Goal: Task Accomplishment & Management: Use online tool/utility

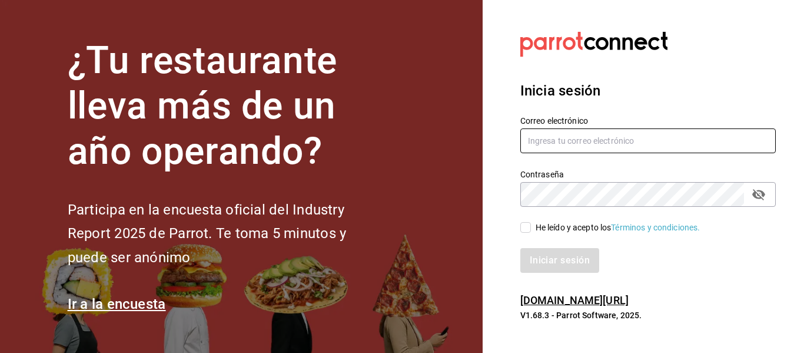
type input "[PERSON_NAME][EMAIL_ADDRESS][PERSON_NAME][DOMAIN_NAME]"
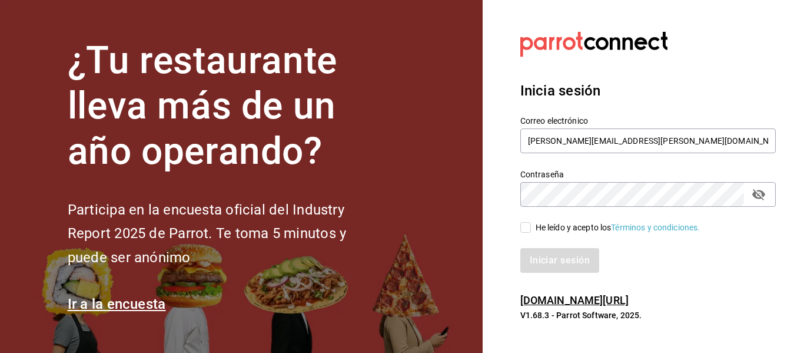
click at [529, 225] on input "He leído y acepto los Términos y condiciones." at bounding box center [526, 227] width 11 height 11
checkbox input "true"
click at [539, 244] on div "Iniciar sesión" at bounding box center [641, 253] width 270 height 39
click at [544, 252] on button "Iniciar sesión" at bounding box center [561, 260] width 80 height 25
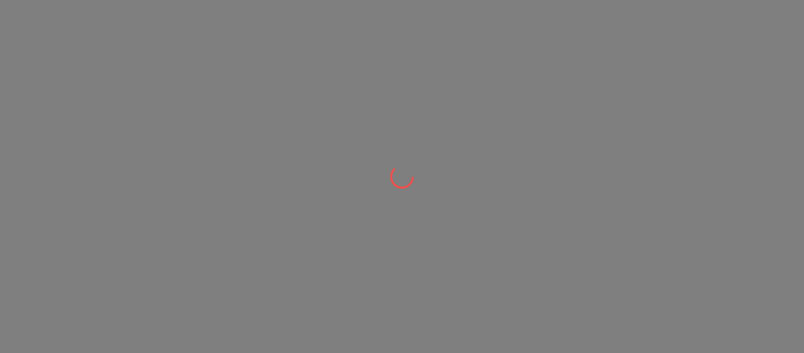
click at [544, 252] on div at bounding box center [402, 176] width 804 height 353
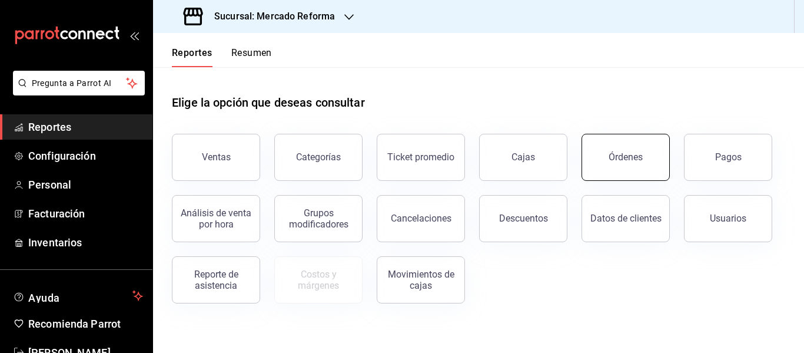
click at [610, 164] on button "Órdenes" at bounding box center [626, 157] width 88 height 47
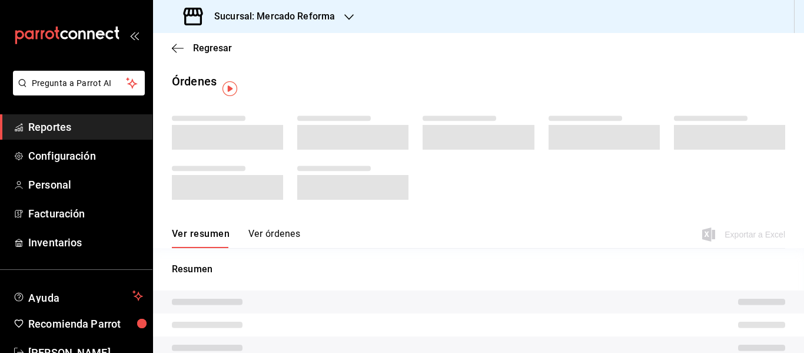
click at [339, 25] on div "Sucursal: Mercado Reforma" at bounding box center [261, 16] width 196 height 33
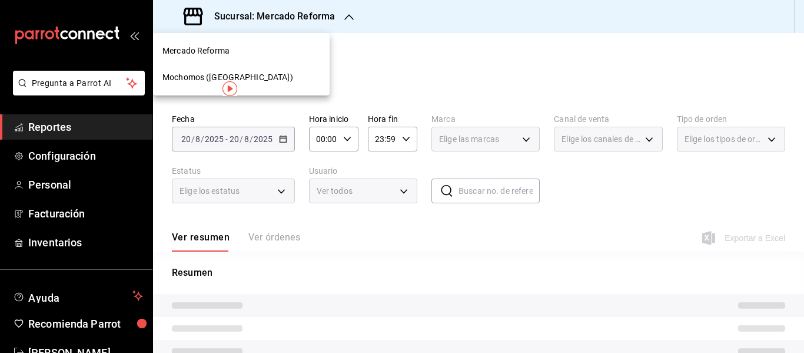
click at [230, 80] on span "Mochomos (Chihuahua)" at bounding box center [228, 77] width 131 height 12
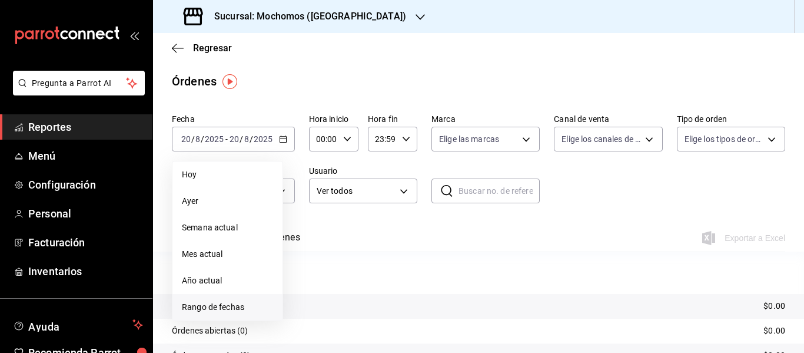
click at [221, 310] on span "Rango de fechas" at bounding box center [227, 307] width 91 height 12
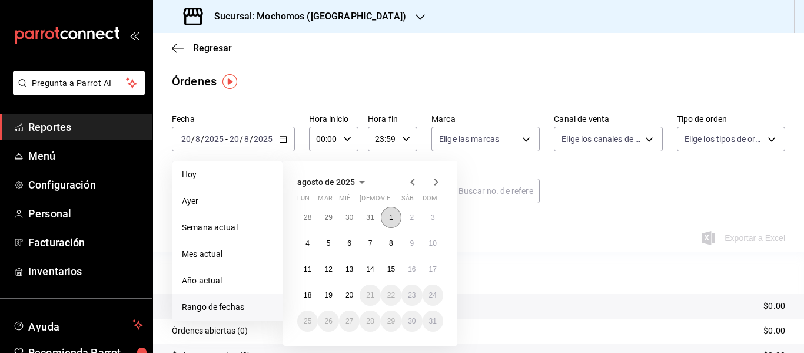
click at [394, 221] on button "1" at bounding box center [391, 217] width 21 height 21
click at [350, 296] on abbr "20" at bounding box center [350, 295] width 8 height 8
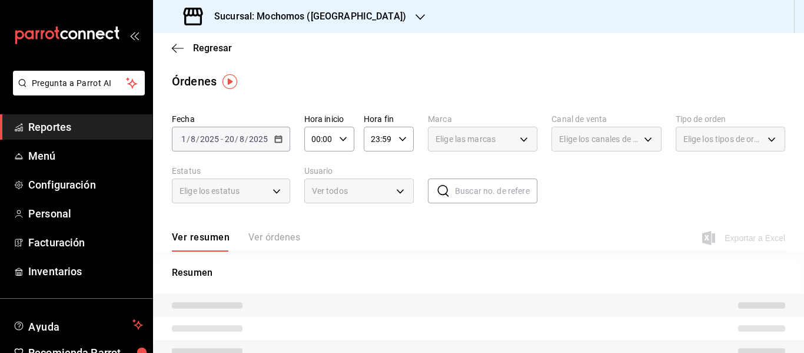
click at [353, 130] on div "00:00 Hora inicio" at bounding box center [329, 139] width 50 height 25
click at [353, 130] on div at bounding box center [402, 176] width 804 height 353
click at [335, 129] on div "00:00 Hora inicio" at bounding box center [329, 139] width 50 height 25
click at [318, 197] on span "03" at bounding box center [316, 194] width 6 height 9
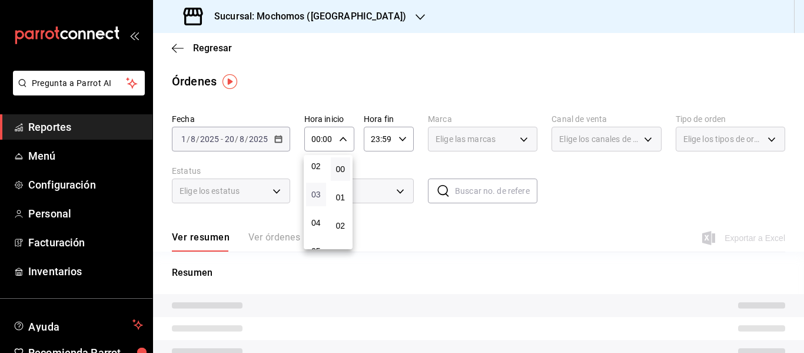
type input "03:00"
click at [340, 78] on div at bounding box center [402, 176] width 804 height 353
click at [404, 140] on icon "button" at bounding box center [403, 139] width 8 height 8
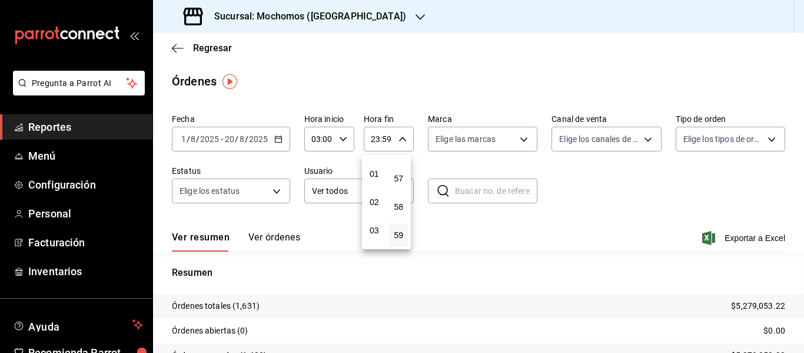
scroll to position [23, 0]
click at [376, 231] on span "03" at bounding box center [375, 230] width 6 height 9
type input "03:59"
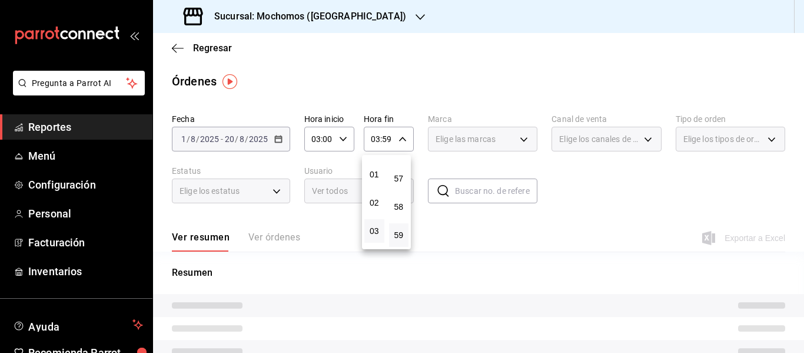
click at [446, 48] on div at bounding box center [402, 176] width 804 height 353
click at [446, 48] on div "Regresar" at bounding box center [478, 48] width 651 height 30
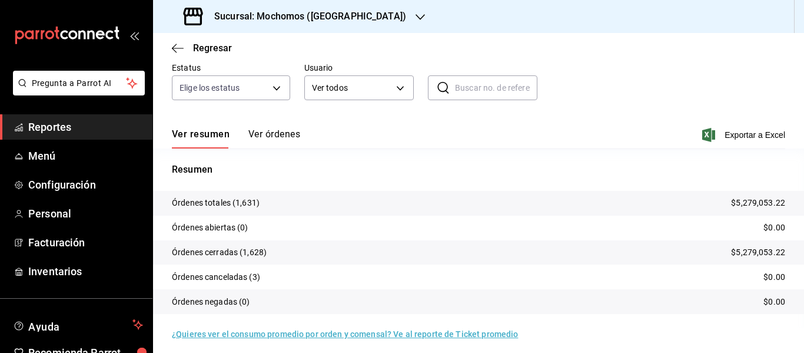
scroll to position [104, 0]
click at [720, 132] on span "Exportar a Excel" at bounding box center [745, 134] width 81 height 14
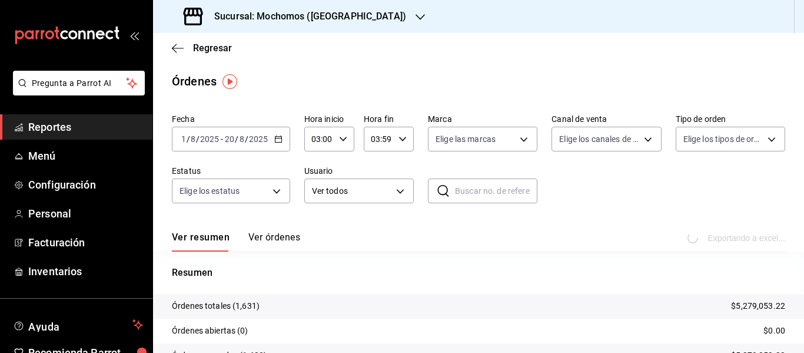
click at [657, 269] on p "Resumen" at bounding box center [479, 273] width 614 height 14
click at [714, 237] on span "Exportar a Excel" at bounding box center [745, 238] width 81 height 14
click at [467, 30] on div "Sucursal: Mochomos (Chihuahua)" at bounding box center [478, 16] width 651 height 33
click at [342, 24] on div "Sucursal: Mochomos (Chihuahua)" at bounding box center [296, 16] width 267 height 33
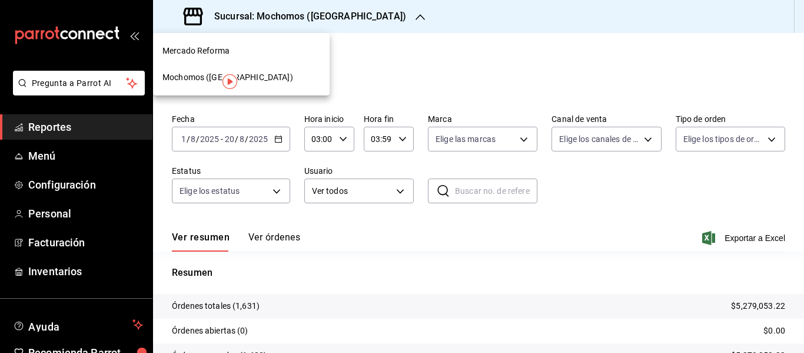
click at [285, 57] on div "Mercado Reforma" at bounding box center [241, 51] width 177 height 26
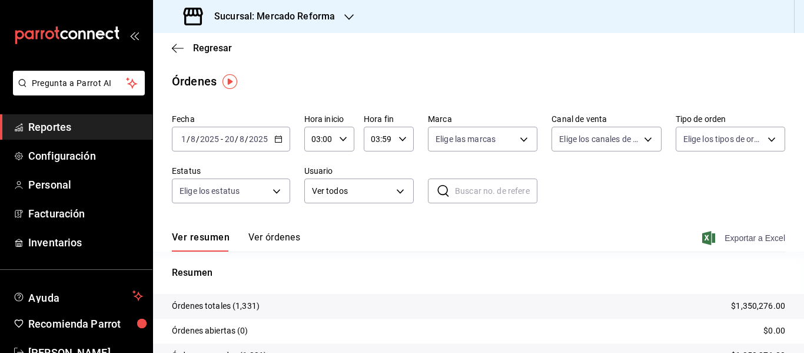
click at [751, 238] on span "Exportar a Excel" at bounding box center [745, 238] width 81 height 14
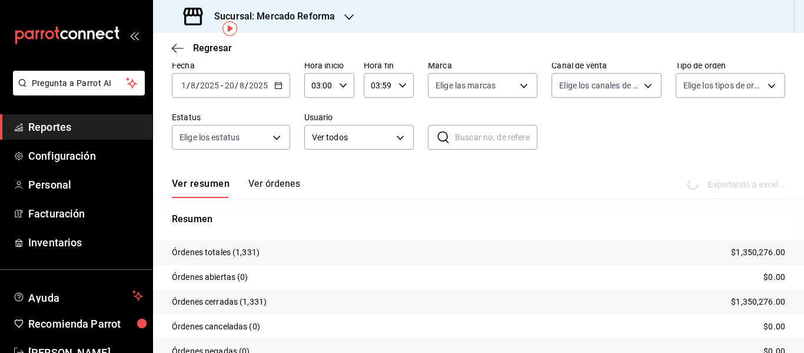
scroll to position [53, 0]
